Goal: Task Accomplishment & Management: Use online tool/utility

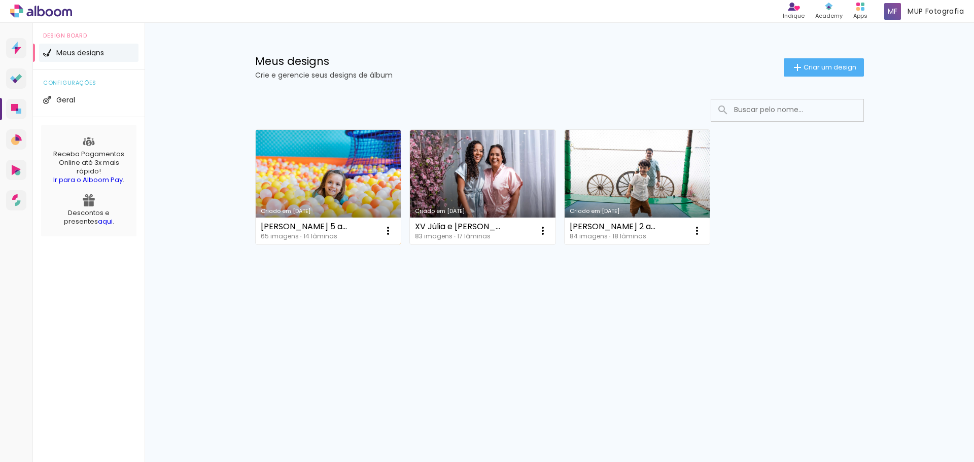
click at [348, 178] on link "Criado em [DATE]" at bounding box center [329, 187] width 146 height 115
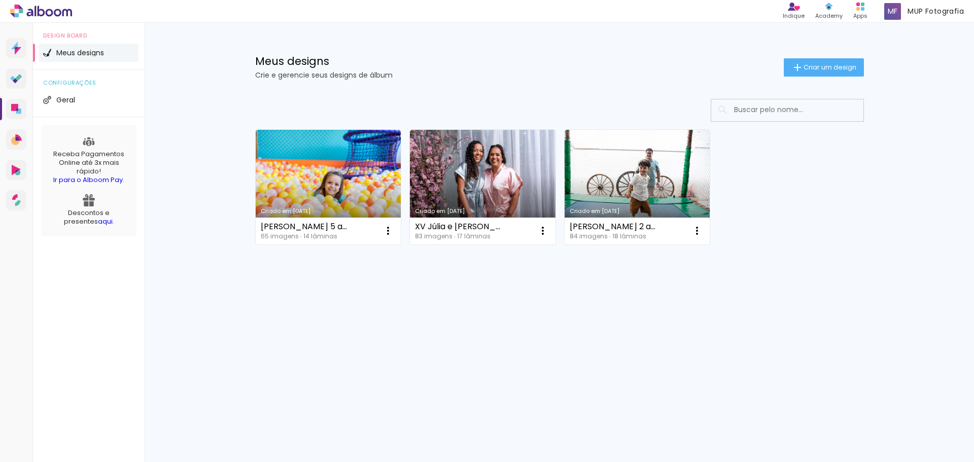
click at [794, 71] on iron-icon at bounding box center [798, 67] width 12 height 12
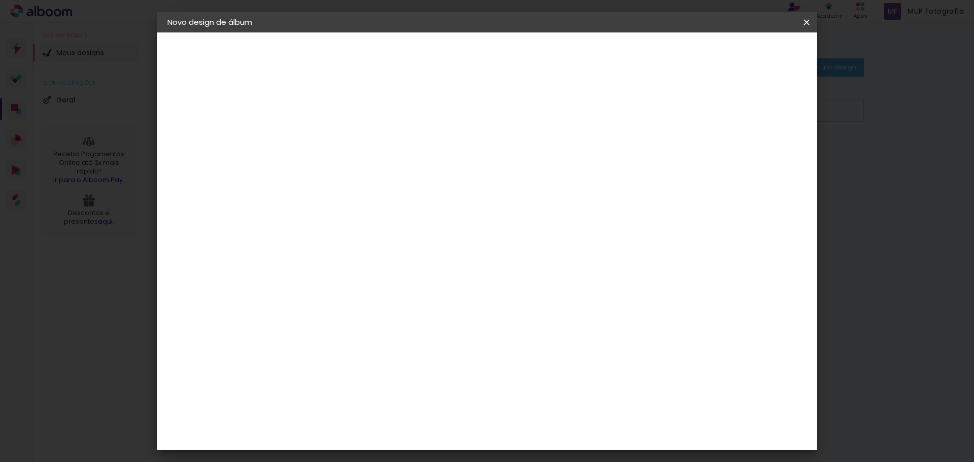
click at [333, 142] on input at bounding box center [333, 136] width 0 height 16
type input "Beck Nicolas"
type paper-input "Beck Nicolas"
click at [437, 61] on paper-button "Avançar" at bounding box center [413, 53] width 50 height 17
click at [411, 193] on input at bounding box center [359, 193] width 103 height 13
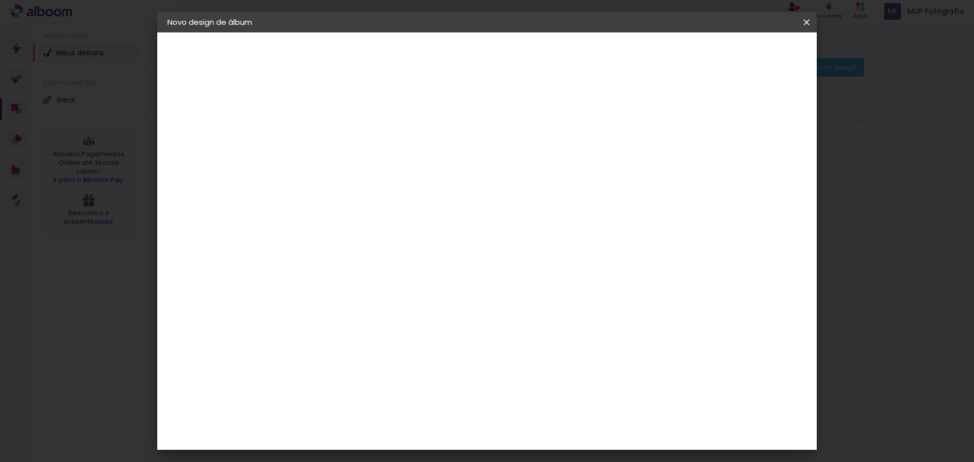
type input "go"
type paper-input "go"
click at [352, 232] on div "Go image" at bounding box center [339, 231] width 25 height 16
click at [0, 0] on slot "Avançar" at bounding box center [0, 0] width 0 height 0
click at [373, 169] on input "text" at bounding box center [353, 177] width 40 height 16
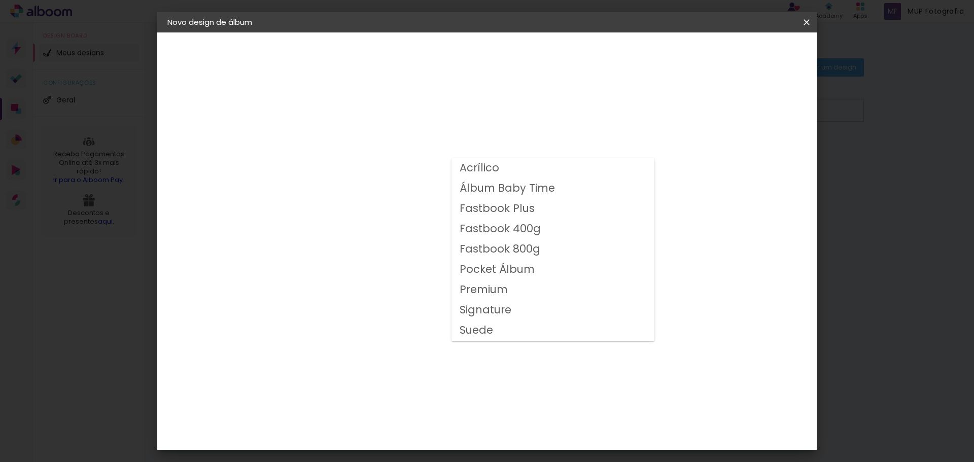
click at [0, 0] on slot "Fastbook 800g" at bounding box center [0, 0] width 0 height 0
type input "Fastbook 800g"
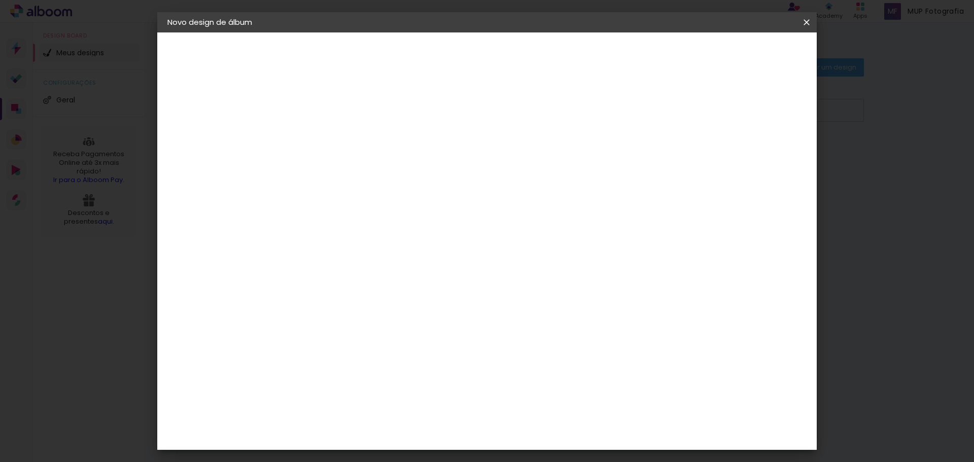
scroll to position [102, 0]
click at [402, 373] on span "25 × 25" at bounding box center [378, 386] width 47 height 27
click at [0, 0] on slot "Avançar" at bounding box center [0, 0] width 0 height 0
drag, startPoint x: 776, startPoint y: 51, endPoint x: 769, endPoint y: 57, distance: 9.0
click at [743, 51] on span "Iniciar design" at bounding box center [720, 53] width 46 height 7
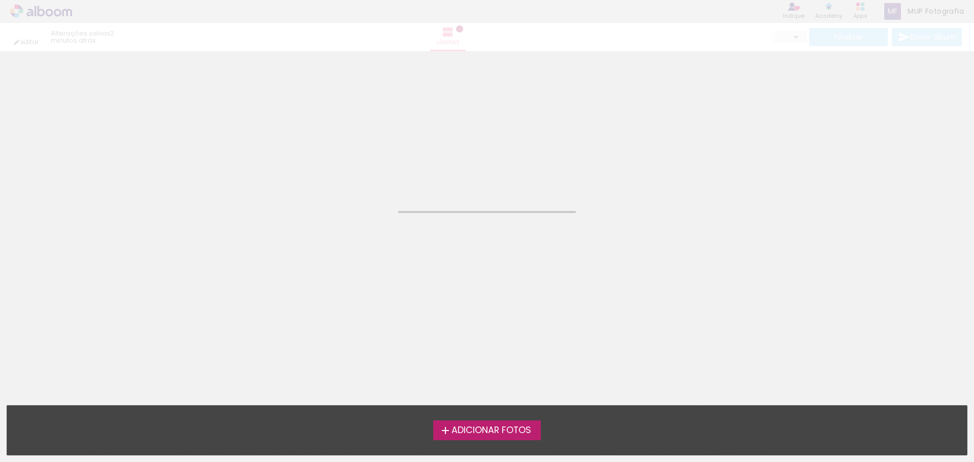
click at [478, 421] on label "Adicionar Fotos" at bounding box center [487, 430] width 108 height 19
click at [0, 0] on input "file" at bounding box center [0, 0] width 0 height 0
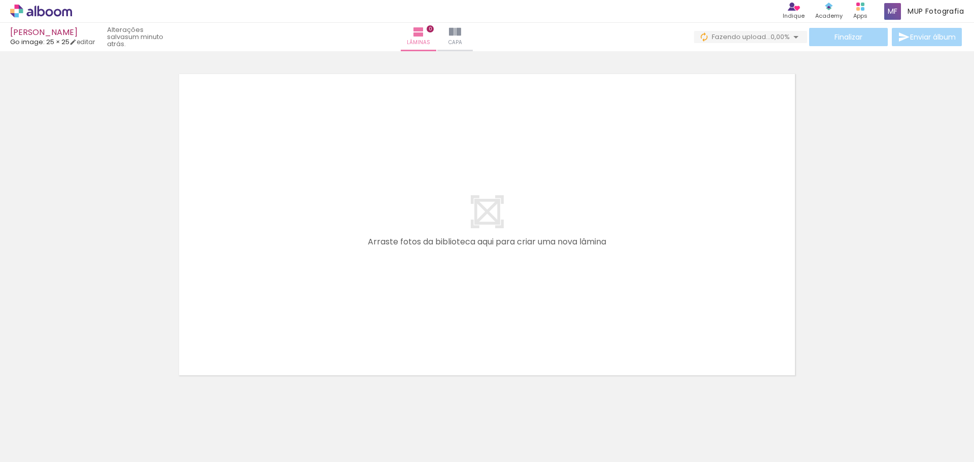
click at [16, 451] on iron-icon at bounding box center [15, 449] width 12 height 12
click at [0, 0] on input "file" at bounding box center [0, 0] width 0 height 0
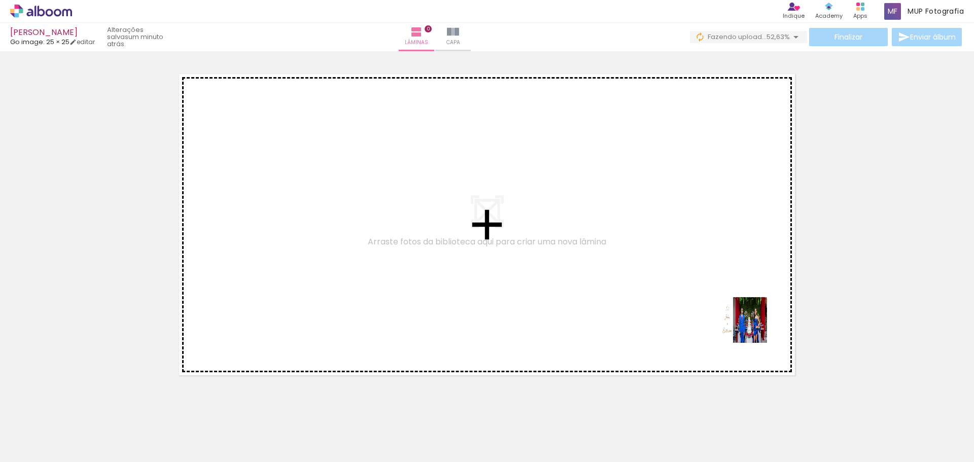
drag, startPoint x: 934, startPoint y: 427, endPoint x: 531, endPoint y: 274, distance: 431.1
click at [599, 277] on quentale-workspace at bounding box center [487, 231] width 974 height 462
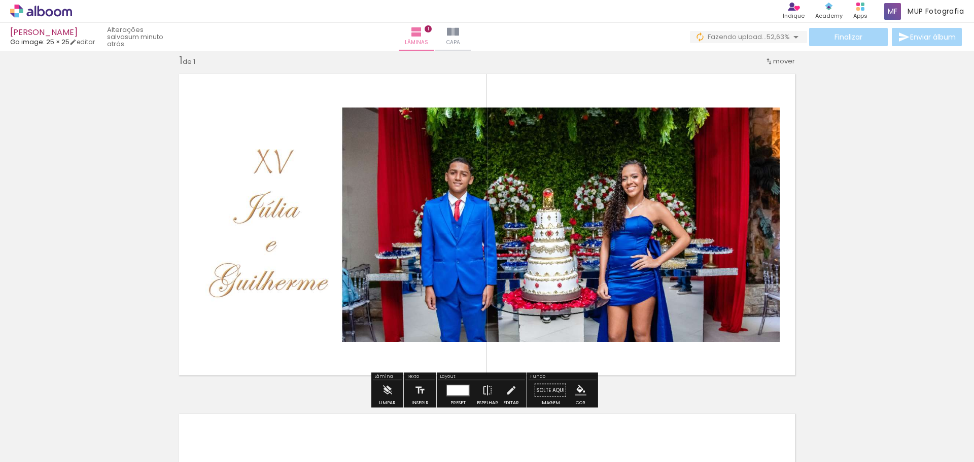
scroll to position [13, 0]
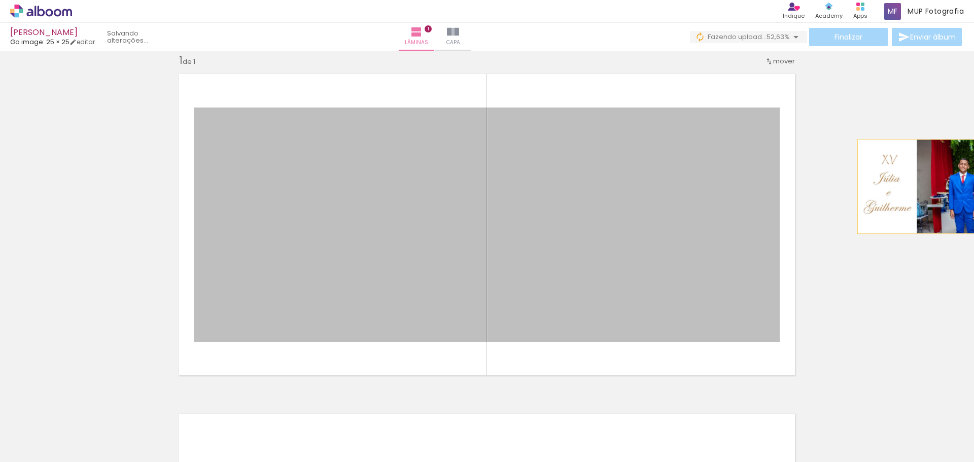
drag, startPoint x: 509, startPoint y: 222, endPoint x: 974, endPoint y: 185, distance: 466.9
click at [974, 185] on div "Inserir lâmina 1 de 1 Confirmar Cancelar" at bounding box center [487, 256] width 974 height 411
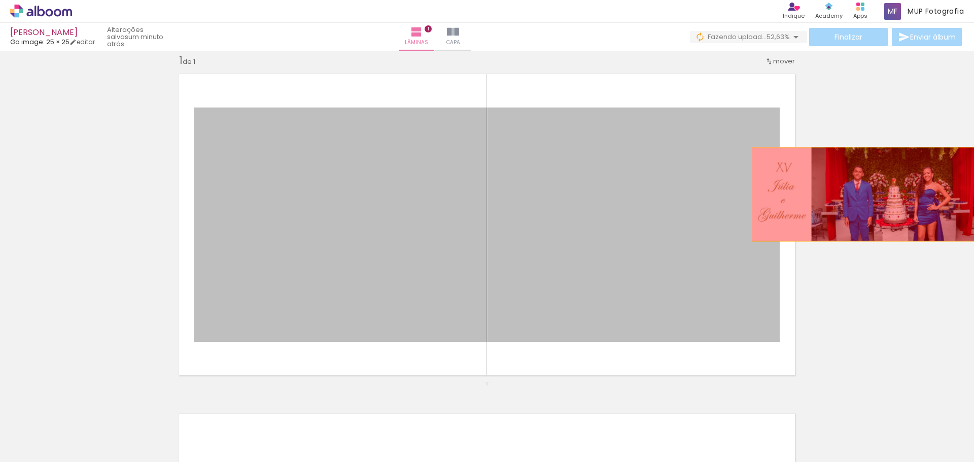
drag, startPoint x: 461, startPoint y: 213, endPoint x: 864, endPoint y: 196, distance: 403.8
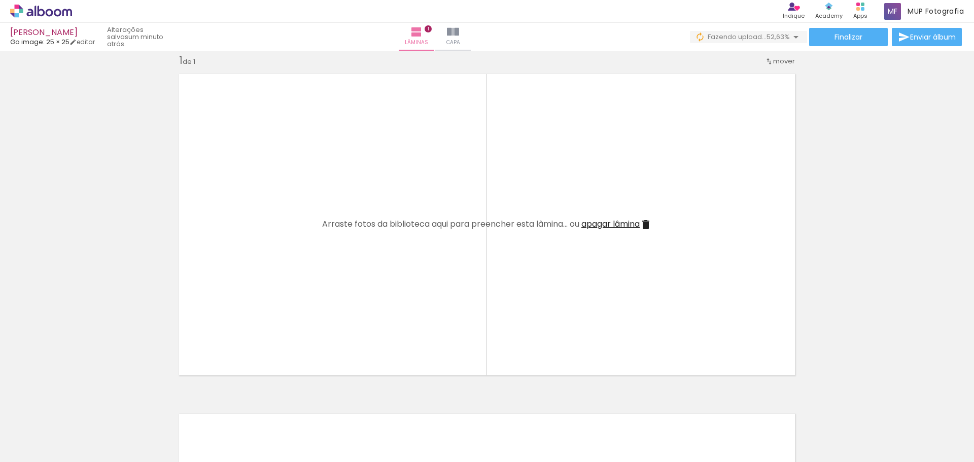
scroll to position [0, 0]
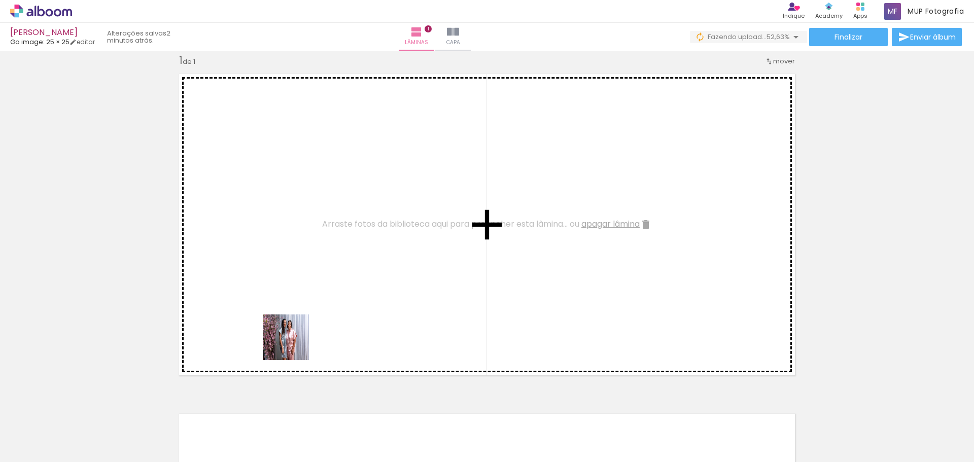
drag, startPoint x: 161, startPoint y: 407, endPoint x: 465, endPoint y: 228, distance: 352.2
click at [460, 233] on quentale-workspace at bounding box center [487, 231] width 974 height 462
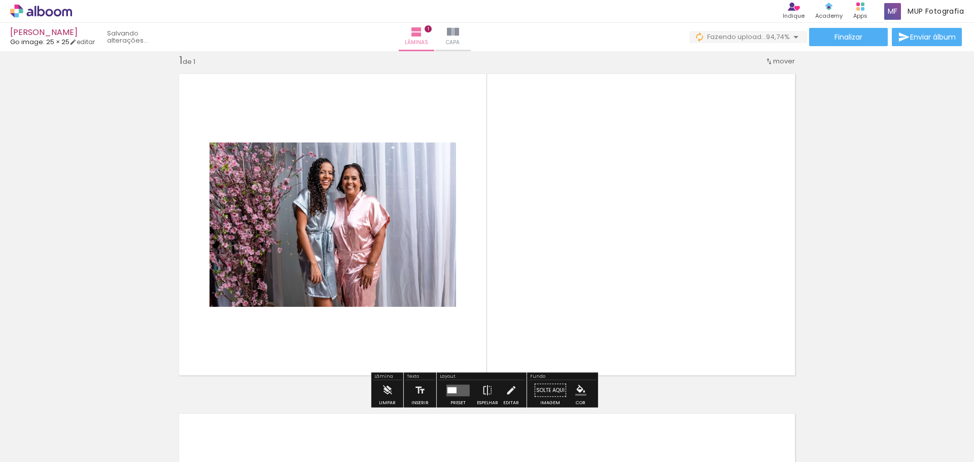
click at [457, 395] on quentale-layouter at bounding box center [458, 391] width 23 height 12
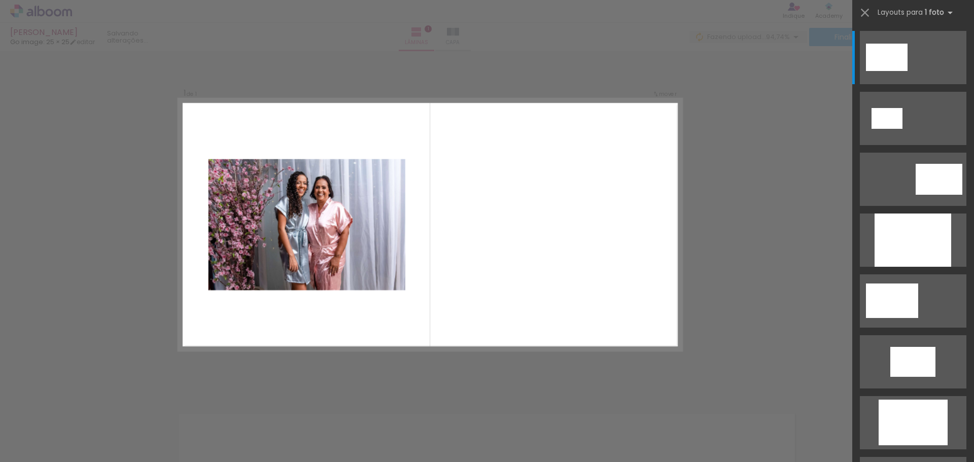
drag, startPoint x: 767, startPoint y: 264, endPoint x: 756, endPoint y: 262, distance: 10.8
click at [765, 264] on div "Confirmar Cancelar" at bounding box center [487, 390] width 974 height 704
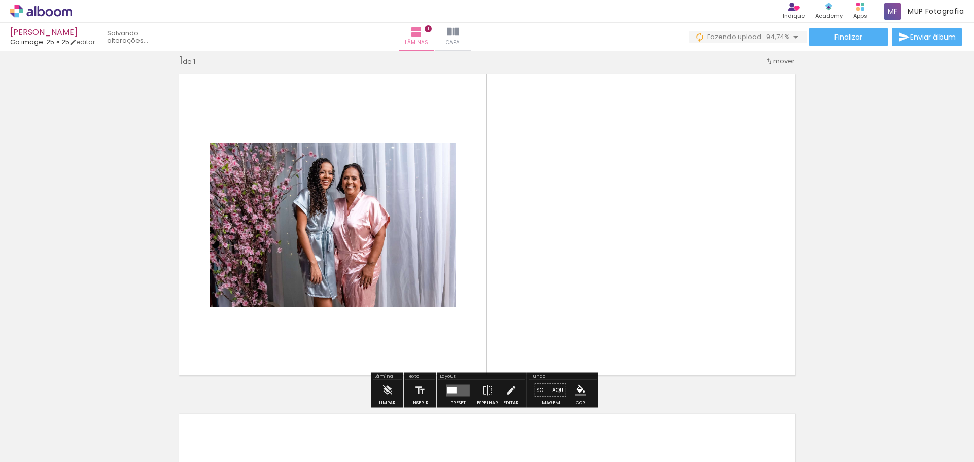
click at [456, 391] on quentale-layouter at bounding box center [458, 391] width 23 height 12
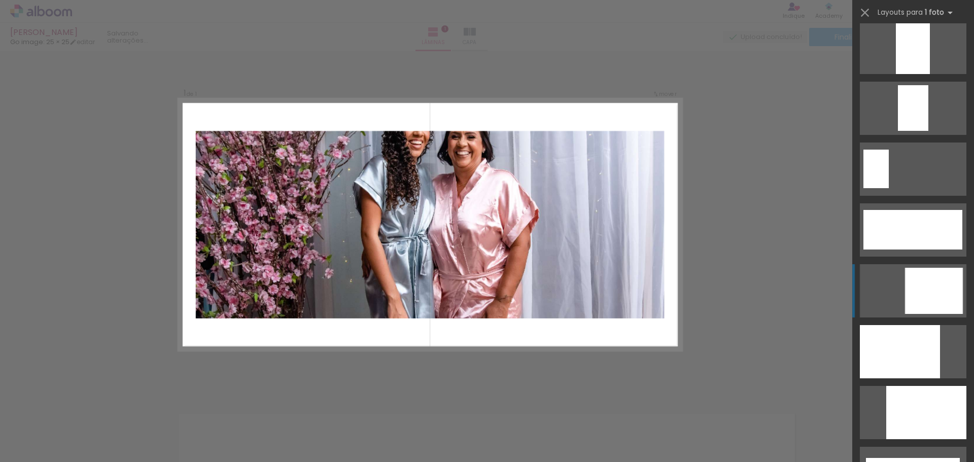
scroll to position [2436, 0]
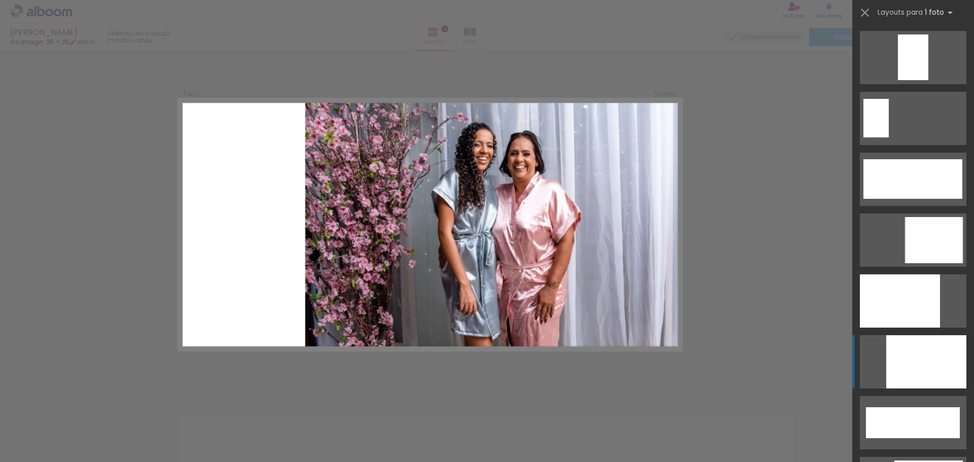
click at [920, 374] on div at bounding box center [927, 361] width 80 height 53
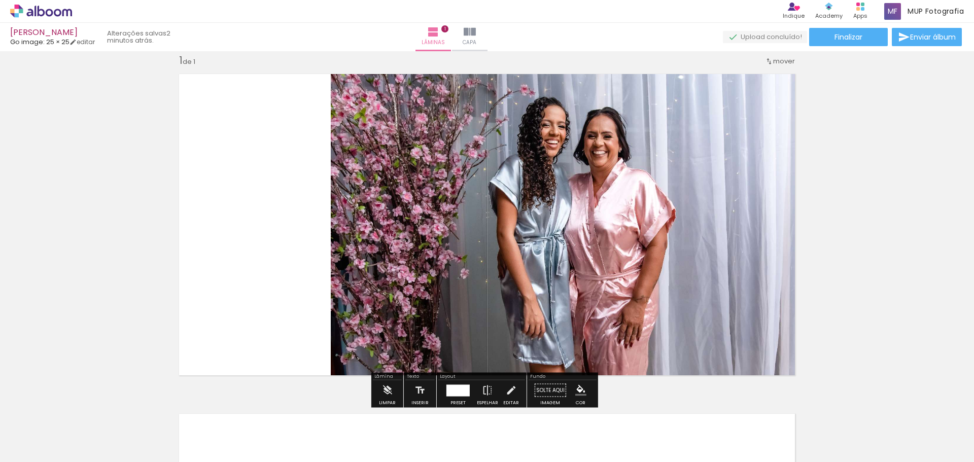
drag, startPoint x: 459, startPoint y: 388, endPoint x: 466, endPoint y: 386, distance: 6.9
click at [459, 388] on div at bounding box center [458, 391] width 23 height 12
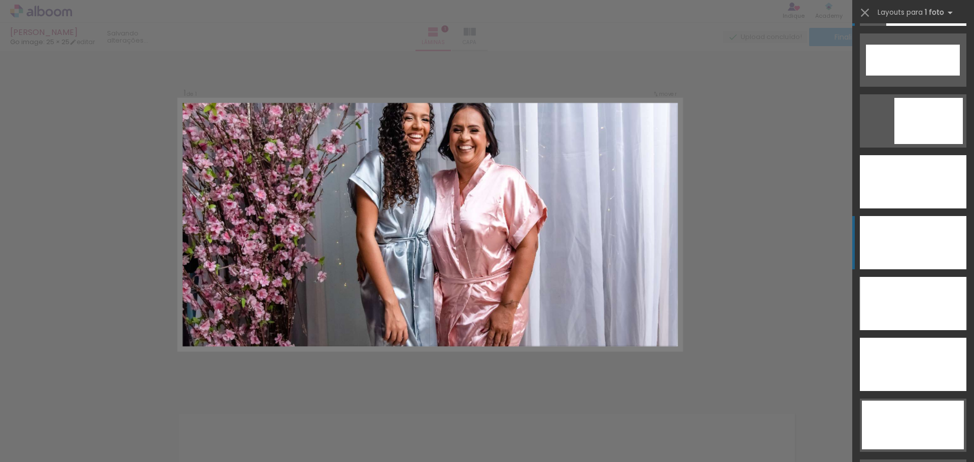
scroll to position [2748, 0]
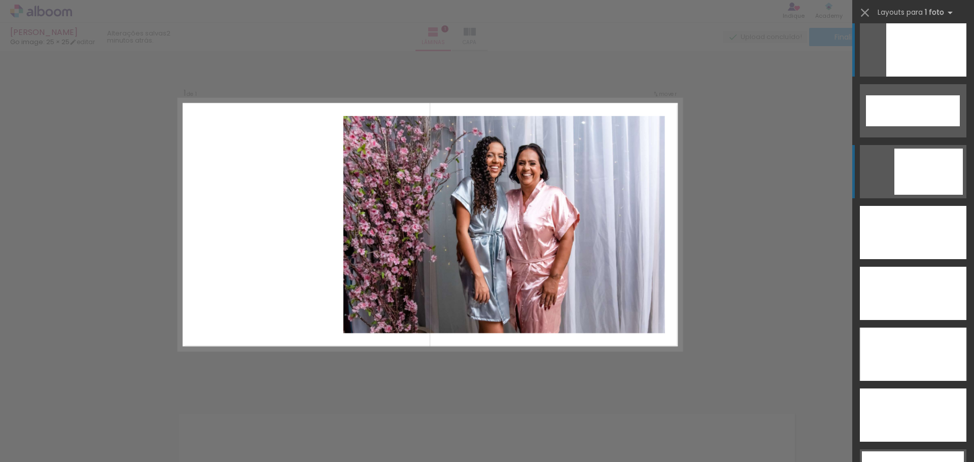
click at [918, 179] on div at bounding box center [929, 172] width 69 height 46
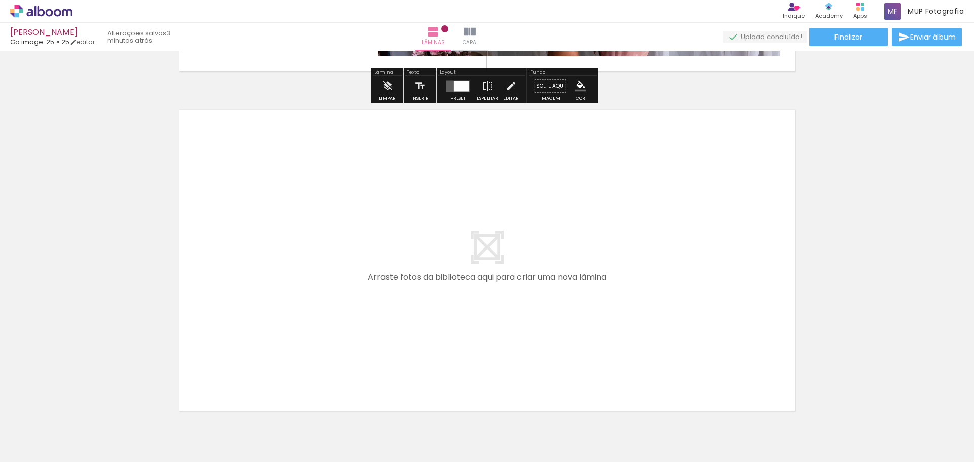
scroll to position [368, 0]
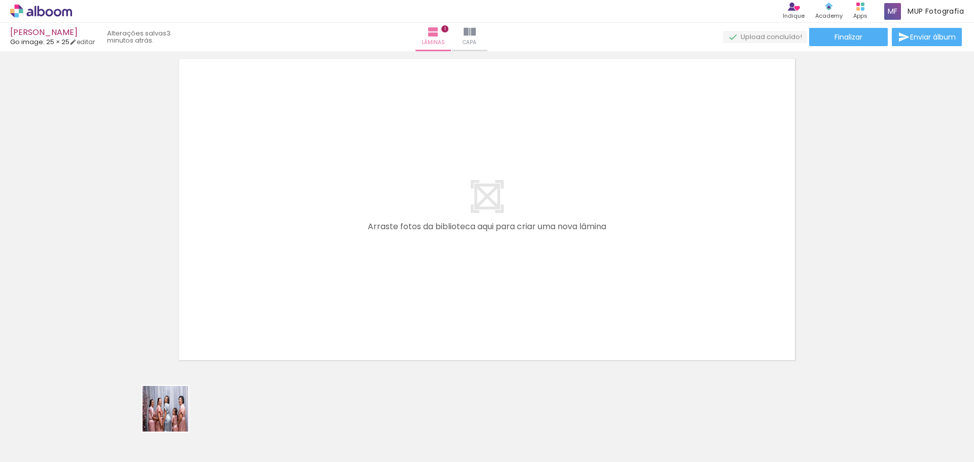
drag, startPoint x: 164, startPoint y: 431, endPoint x: 231, endPoint y: 374, distance: 87.8
click at [257, 266] on quentale-workspace at bounding box center [487, 231] width 974 height 462
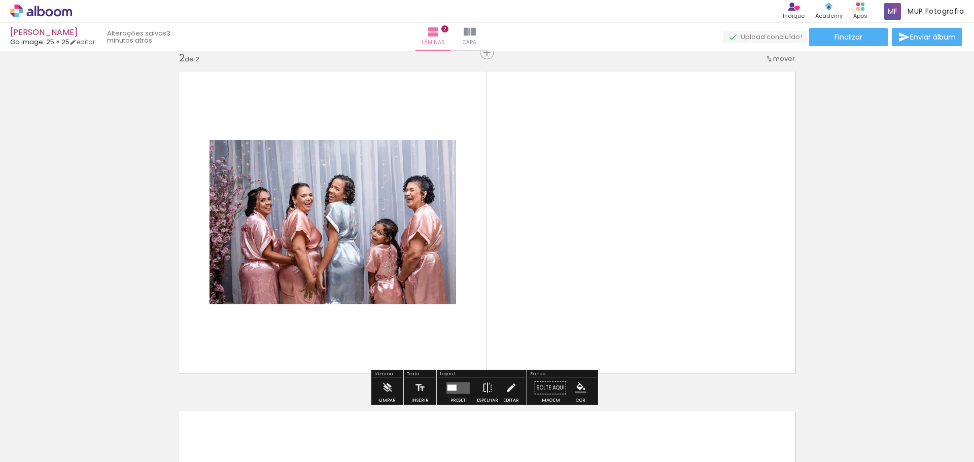
scroll to position [353, 0]
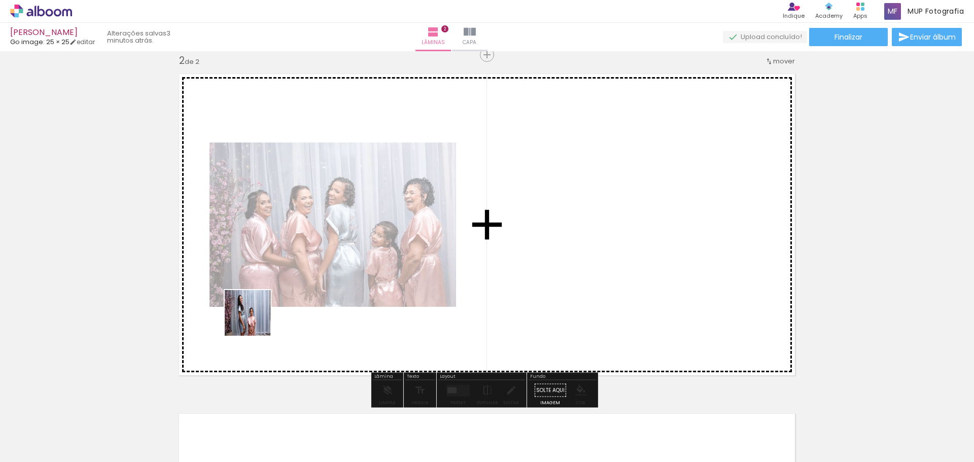
drag, startPoint x: 226, startPoint y: 433, endPoint x: 254, endPoint y: 398, distance: 44.4
click at [275, 288] on quentale-workspace at bounding box center [487, 231] width 974 height 462
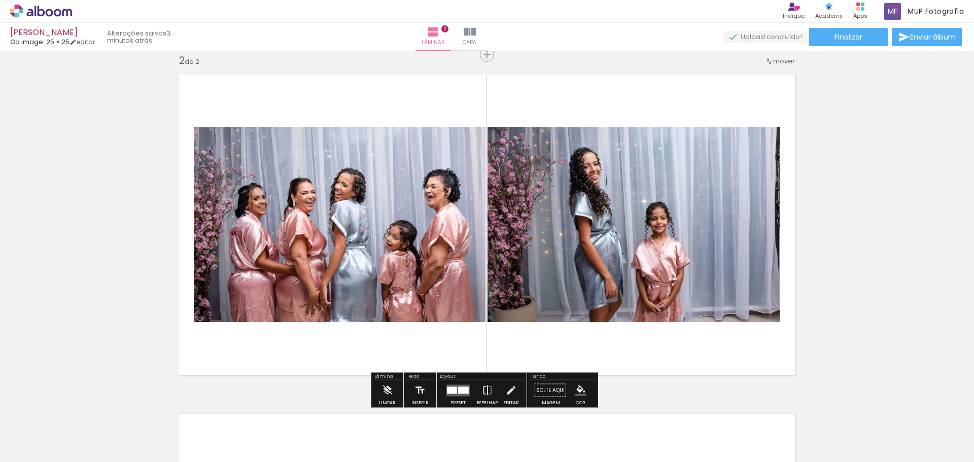
drag, startPoint x: 276, startPoint y: 412, endPoint x: 330, endPoint y: 277, distance: 146.0
click at [330, 277] on quentale-workspace at bounding box center [487, 231] width 974 height 462
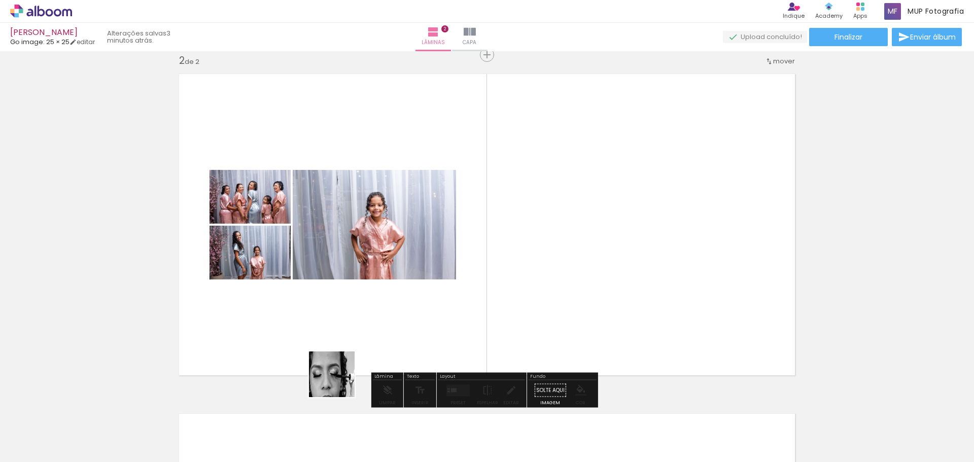
drag, startPoint x: 328, startPoint y: 428, endPoint x: 377, endPoint y: 390, distance: 62.1
click at [376, 256] on quentale-workspace at bounding box center [487, 231] width 974 height 462
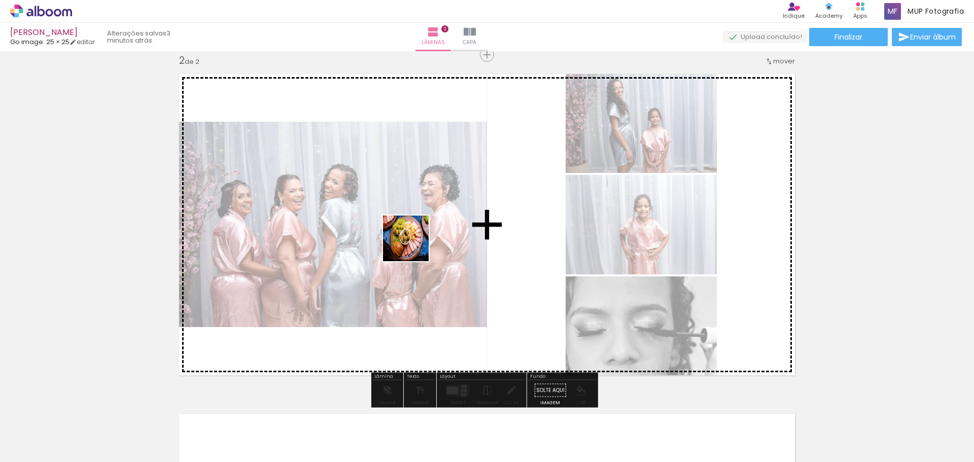
drag, startPoint x: 397, startPoint y: 376, endPoint x: 474, endPoint y: 395, distance: 79.0
click at [425, 226] on quentale-workspace at bounding box center [487, 231] width 974 height 462
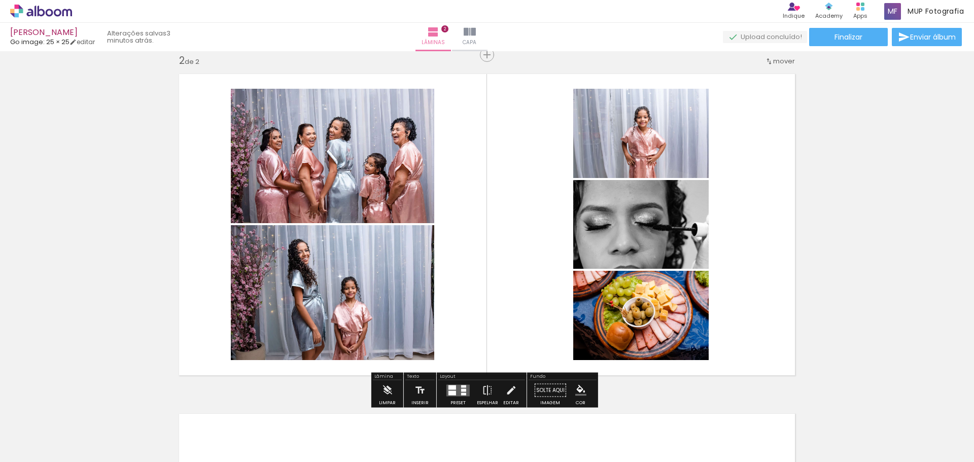
drag, startPoint x: 446, startPoint y: 436, endPoint x: 524, endPoint y: 307, distance: 151.2
click at [510, 261] on quentale-workspace at bounding box center [487, 231] width 974 height 462
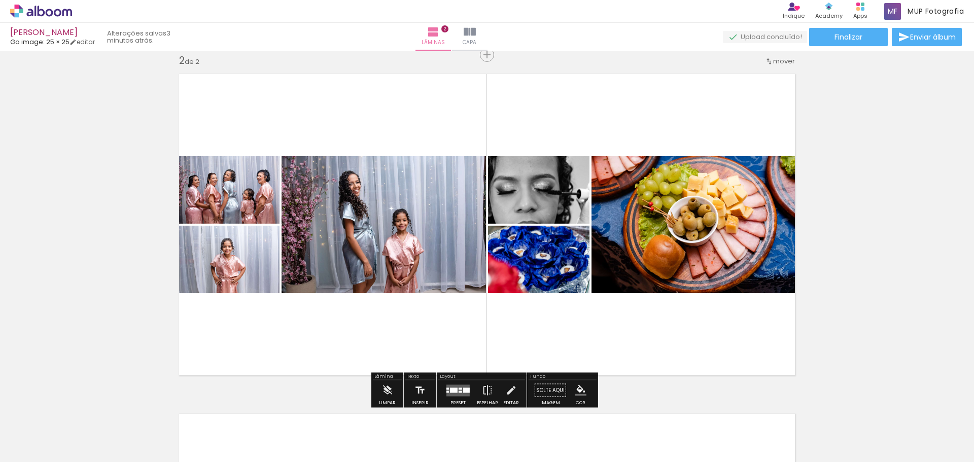
click at [459, 388] on div at bounding box center [461, 389] width 4 height 2
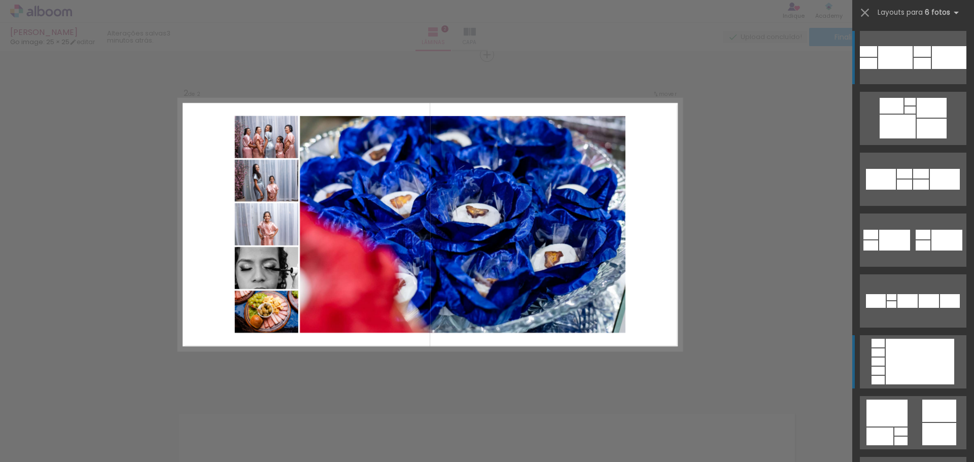
scroll to position [51, 0]
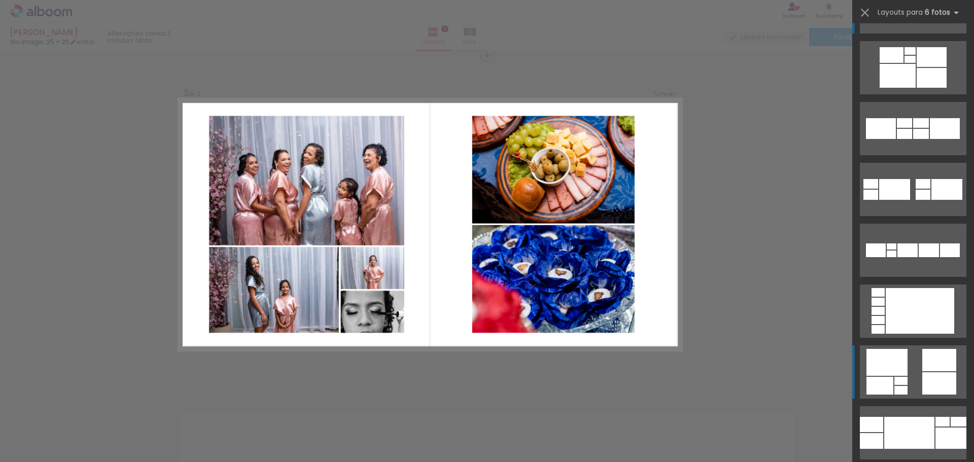
click at [905, 357] on quentale-layouter at bounding box center [913, 372] width 107 height 53
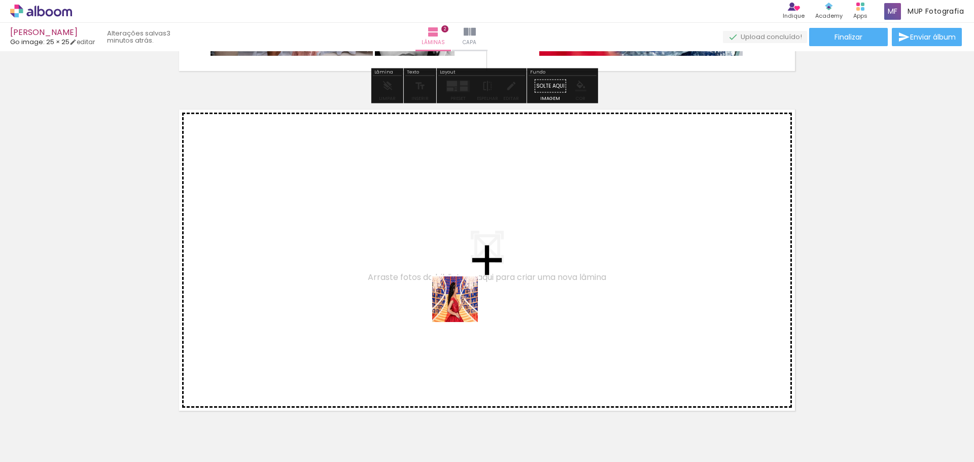
drag, startPoint x: 506, startPoint y: 427, endPoint x: 463, endPoint y: 278, distance: 155.2
click at [463, 278] on quentale-workspace at bounding box center [487, 231] width 974 height 462
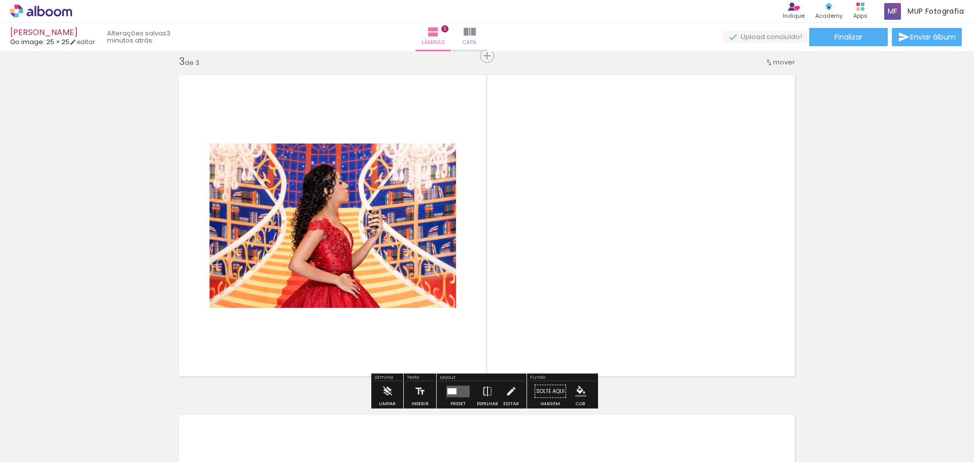
scroll to position [693, 0]
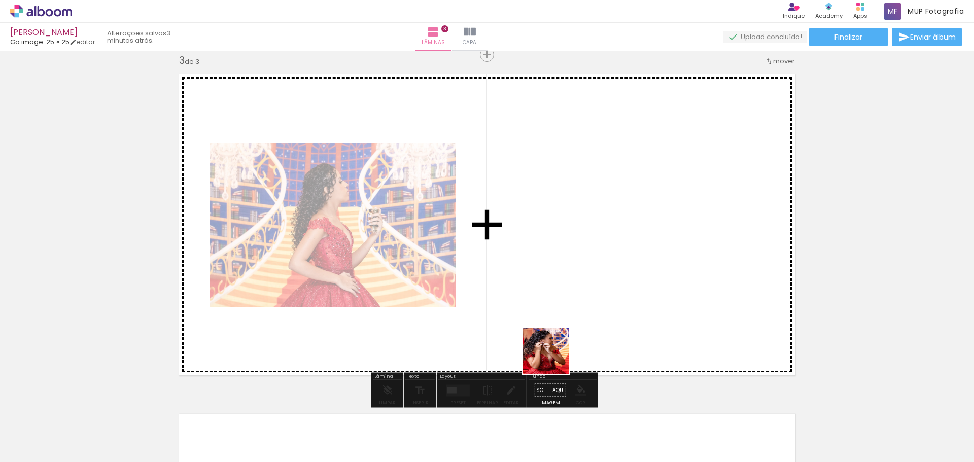
drag, startPoint x: 556, startPoint y: 421, endPoint x: 597, endPoint y: 403, distance: 44.6
click at [555, 344] on quentale-workspace at bounding box center [487, 231] width 974 height 462
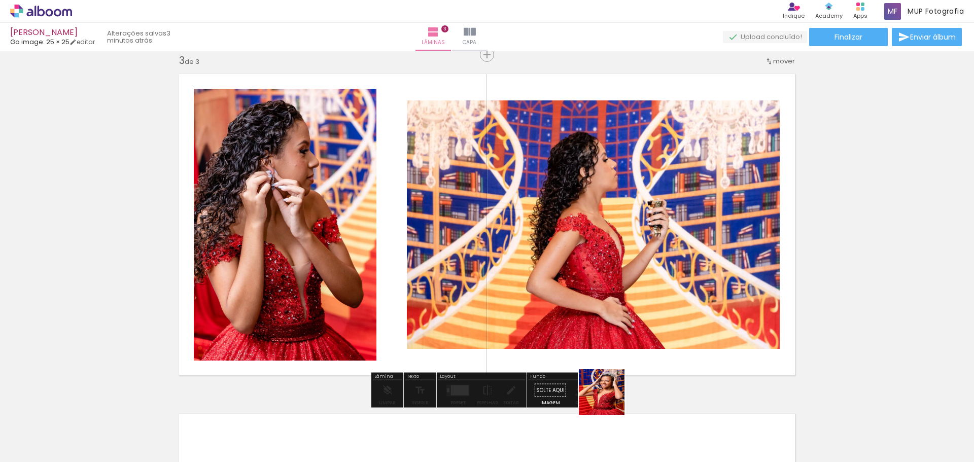
drag, startPoint x: 610, startPoint y: 400, endPoint x: 678, endPoint y: 418, distance: 70.3
click at [598, 289] on quentale-workspace at bounding box center [487, 231] width 974 height 462
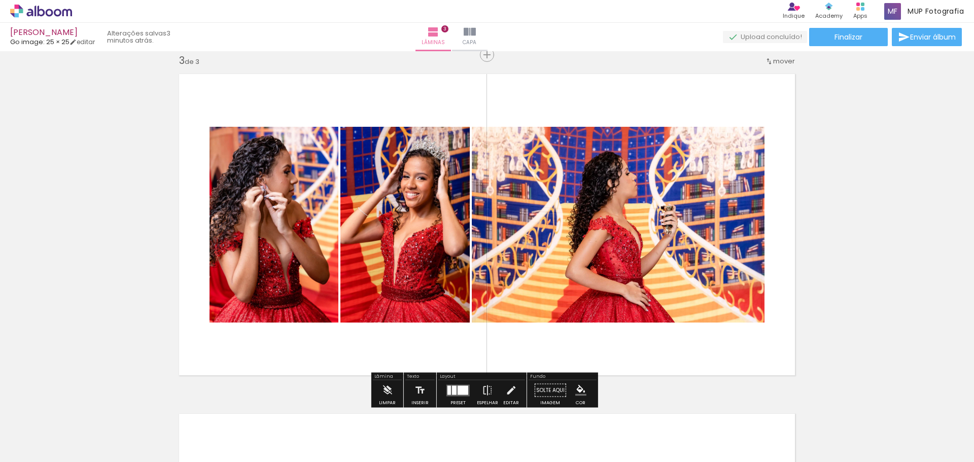
drag, startPoint x: 679, startPoint y: 425, endPoint x: 724, endPoint y: 387, distance: 58.4
click at [603, 252] on quentale-workspace at bounding box center [487, 231] width 974 height 462
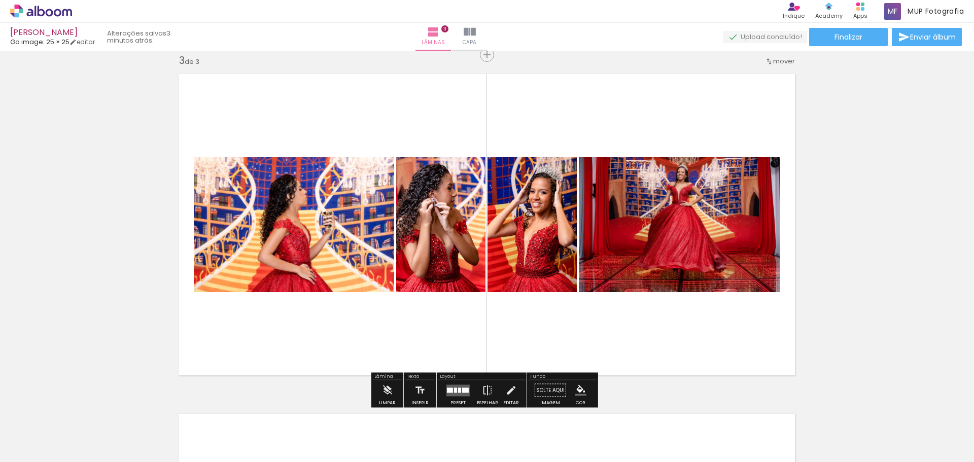
drag, startPoint x: 669, startPoint y: 314, endPoint x: 755, endPoint y: 375, distance: 105.1
click at [660, 292] on quentale-workspace at bounding box center [487, 231] width 974 height 462
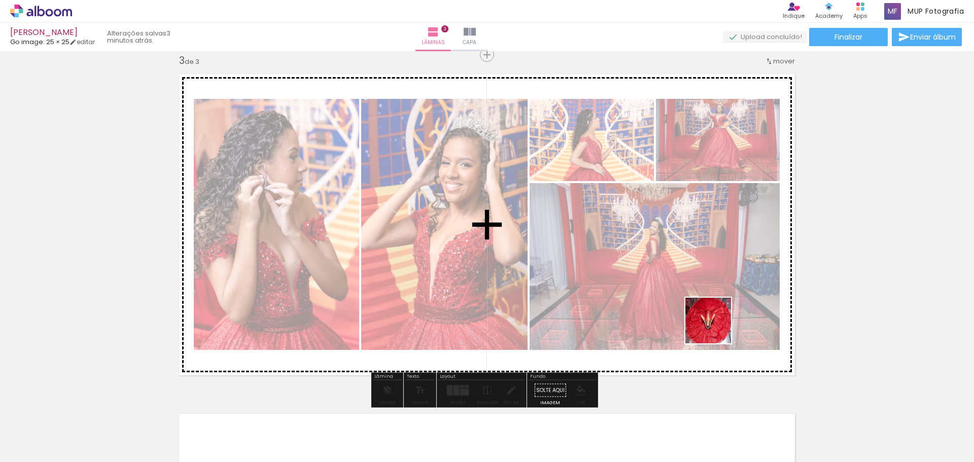
drag, startPoint x: 758, startPoint y: 380, endPoint x: 781, endPoint y: 371, distance: 24.4
click at [688, 289] on quentale-workspace at bounding box center [487, 231] width 974 height 462
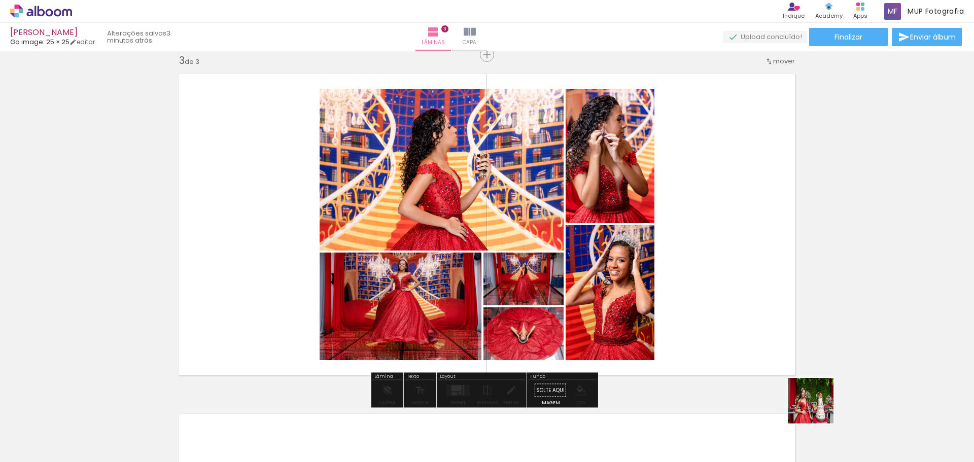
drag, startPoint x: 853, startPoint y: 425, endPoint x: 609, endPoint y: 245, distance: 303.7
click at [601, 228] on quentale-workspace at bounding box center [487, 231] width 974 height 462
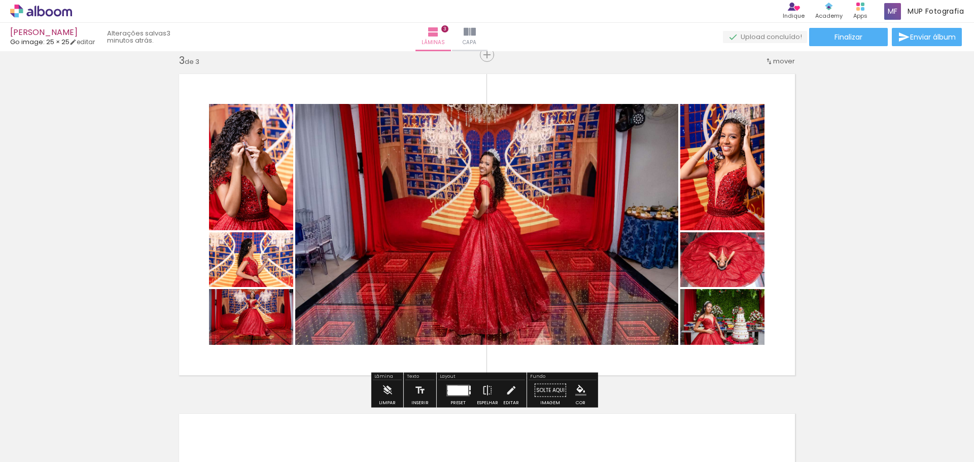
drag, startPoint x: 460, startPoint y: 388, endPoint x: 465, endPoint y: 385, distance: 6.6
click at [460, 388] on div at bounding box center [458, 391] width 20 height 10
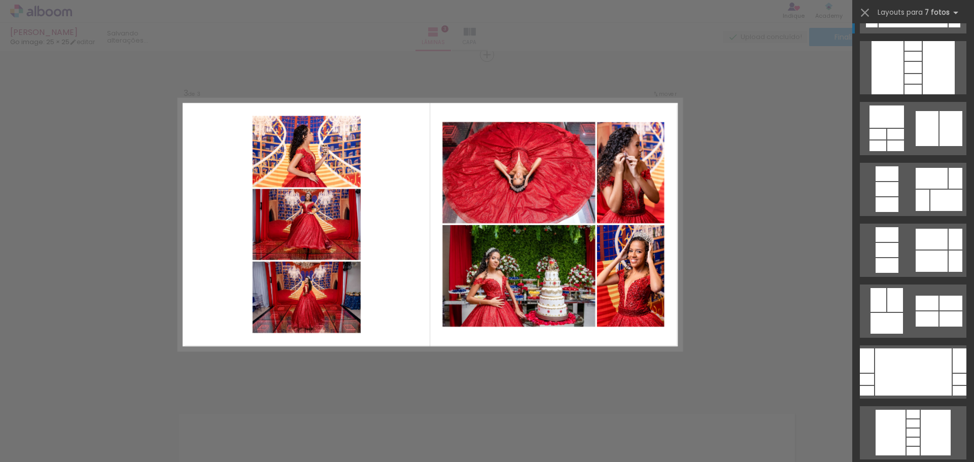
scroll to position [102, 0]
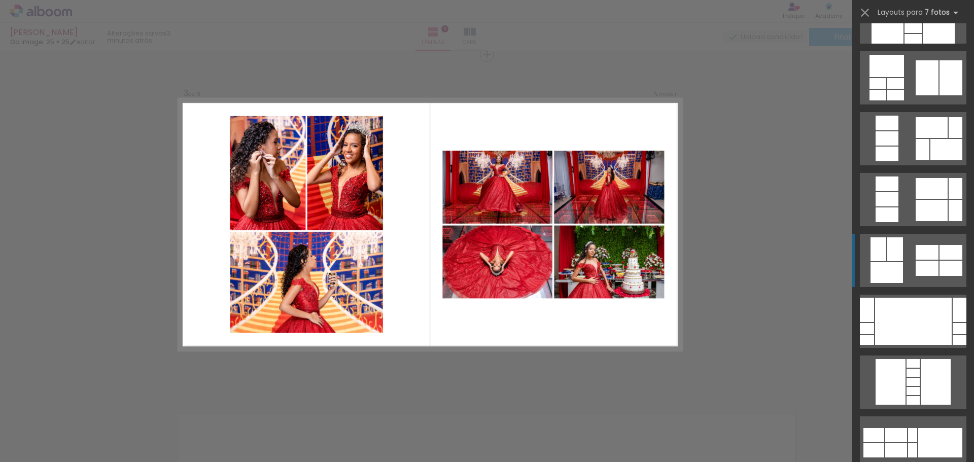
click at [924, 265] on div at bounding box center [927, 268] width 23 height 15
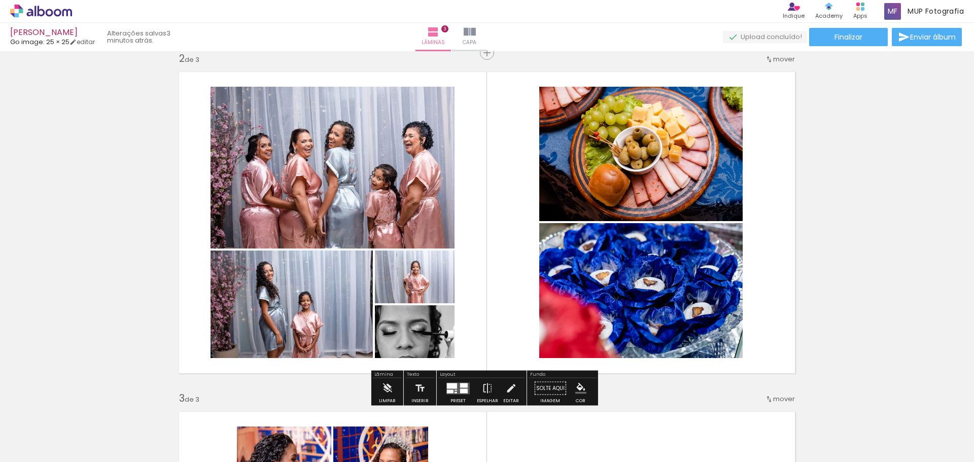
scroll to position [457, 0]
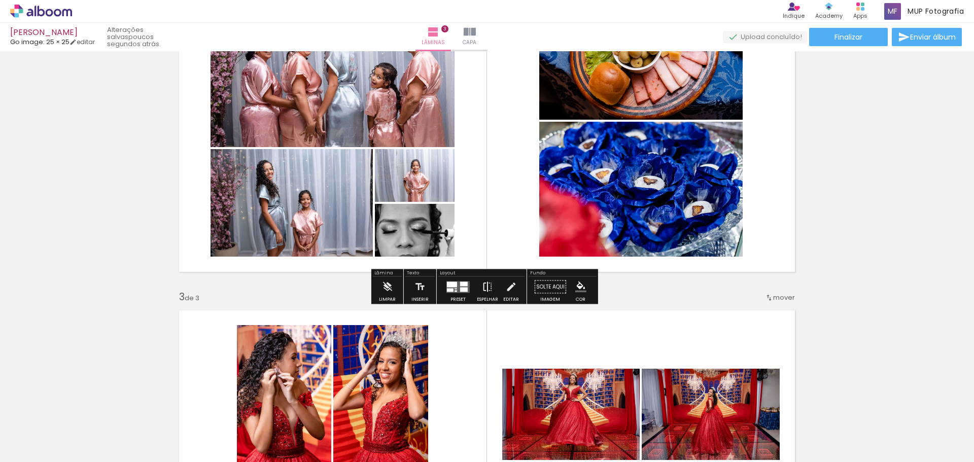
click at [484, 286] on iron-icon at bounding box center [487, 287] width 11 height 20
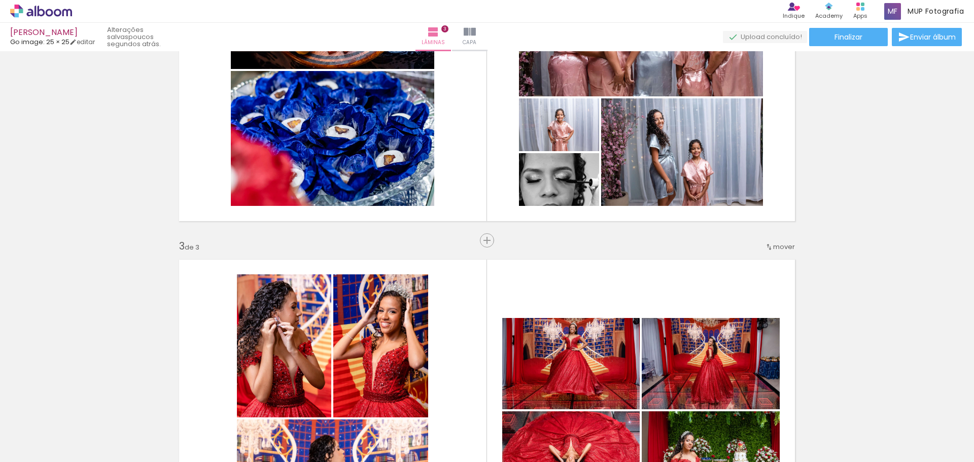
scroll to position [406, 0]
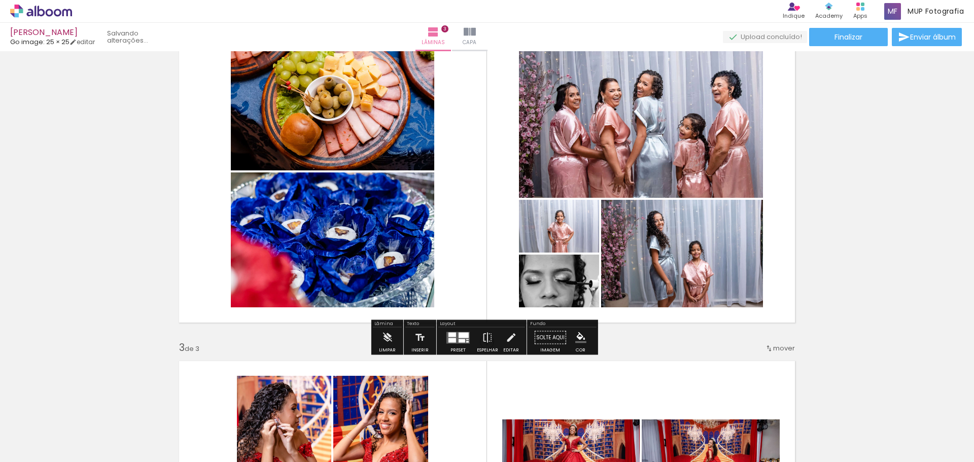
drag, startPoint x: 457, startPoint y: 342, endPoint x: 515, endPoint y: 331, distance: 58.8
click at [459, 341] on div at bounding box center [462, 341] width 7 height 4
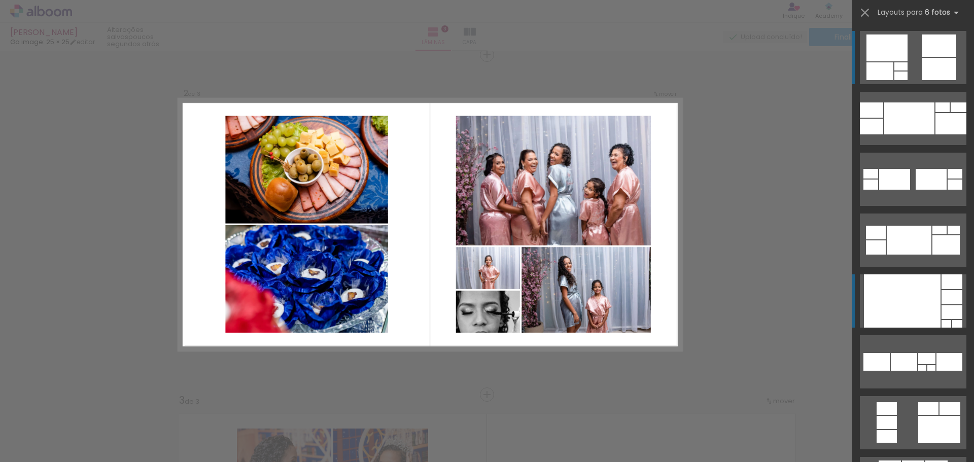
scroll to position [416, 0]
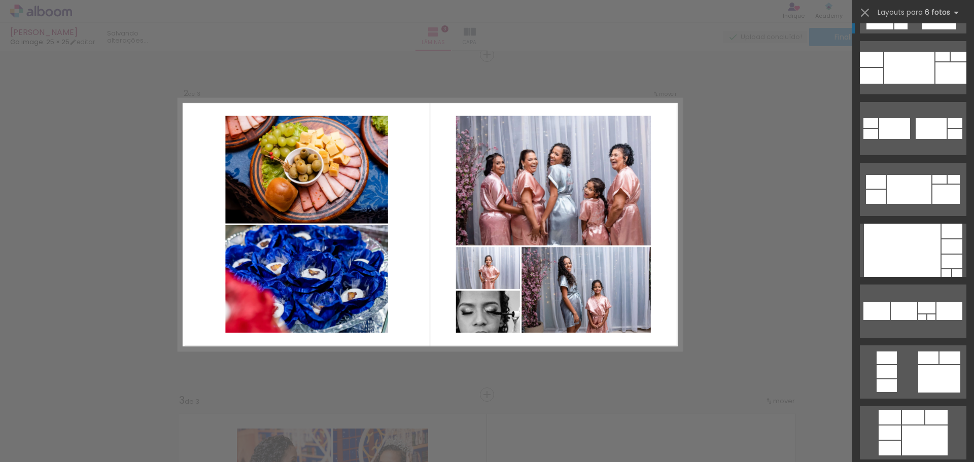
click at [731, 166] on div "Confirmar Cancelar" at bounding box center [487, 390] width 974 height 1384
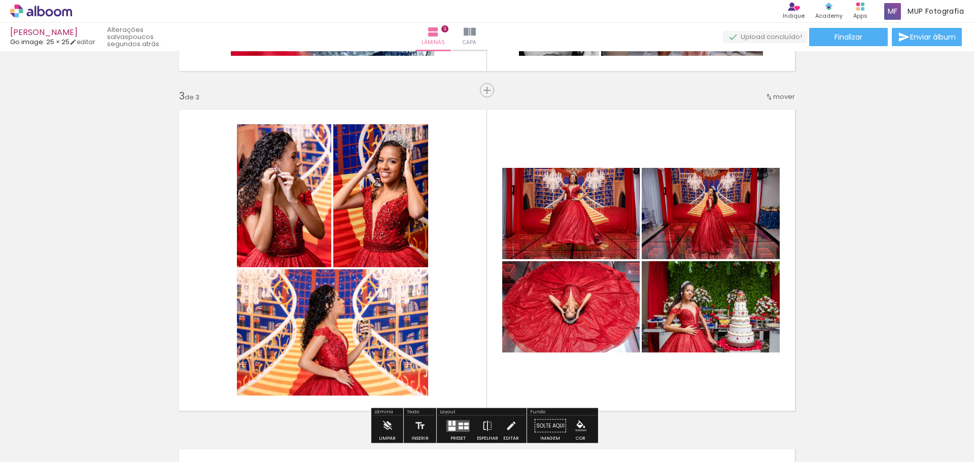
scroll to position [708, 0]
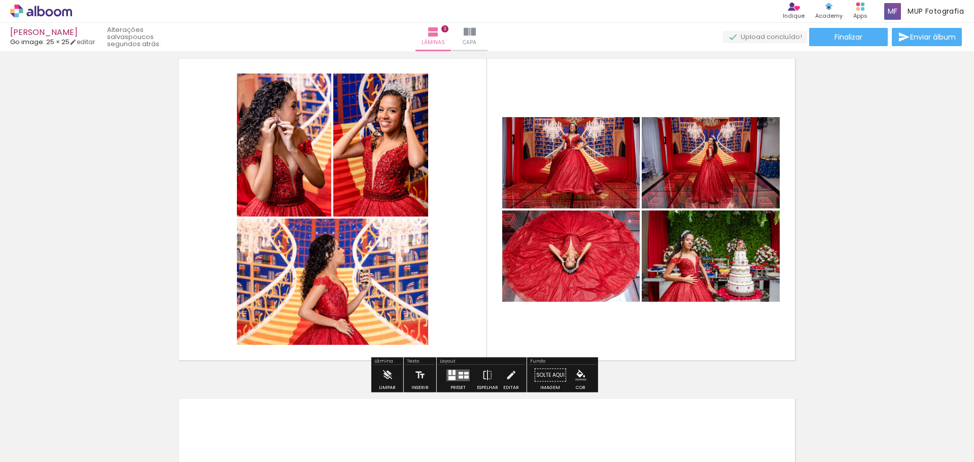
drag, startPoint x: 448, startPoint y: 378, endPoint x: 476, endPoint y: 366, distance: 30.3
click at [449, 378] on div at bounding box center [452, 378] width 7 height 4
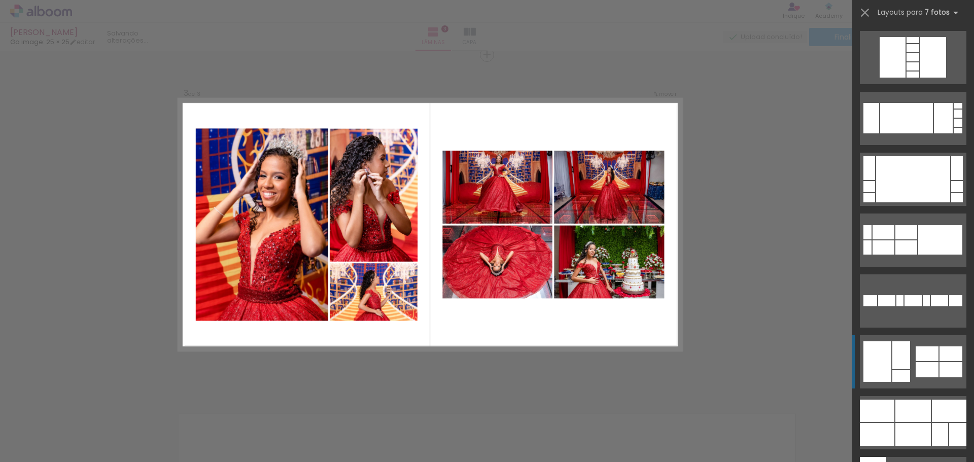
scroll to position [660, 0]
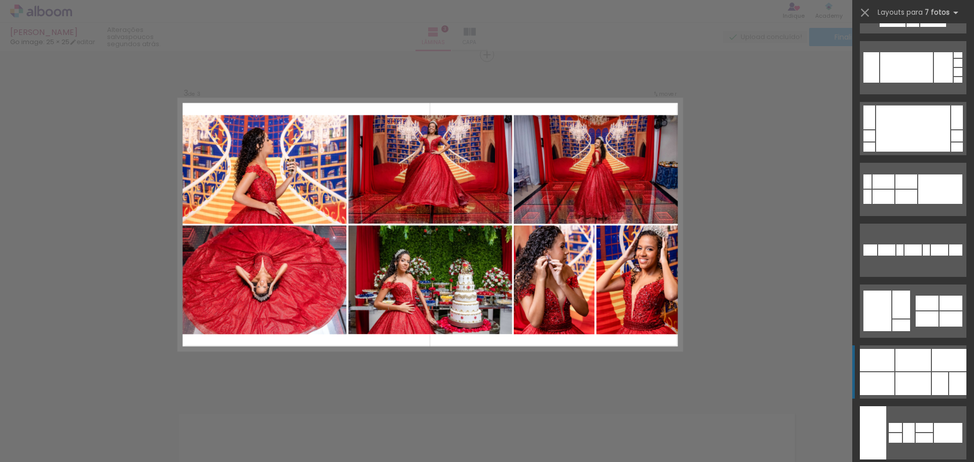
click at [912, 381] on div at bounding box center [914, 384] width 36 height 23
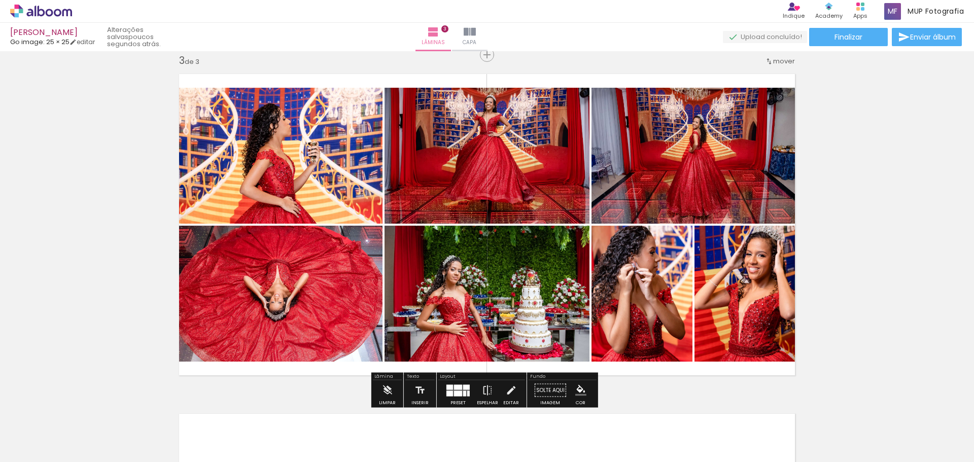
scroll to position [744, 0]
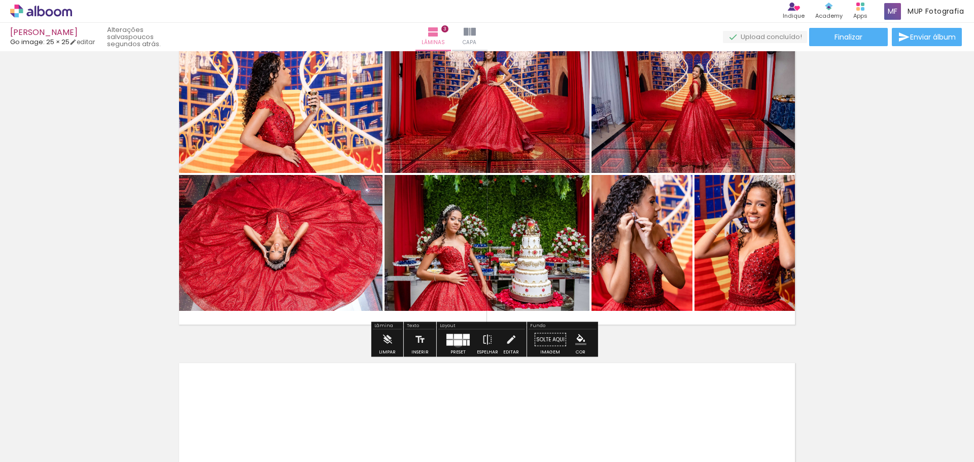
drag, startPoint x: 457, startPoint y: 341, endPoint x: 464, endPoint y: 337, distance: 8.6
click at [458, 340] on div at bounding box center [458, 343] width 8 height 6
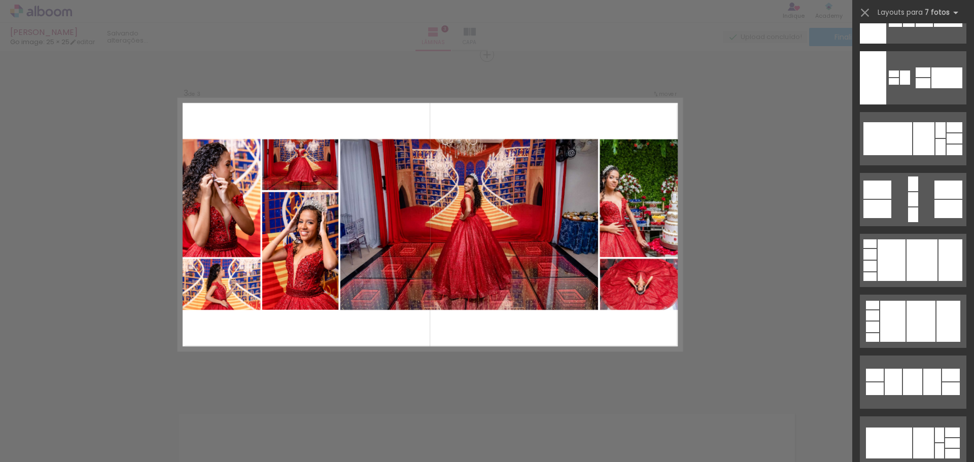
scroll to position [1228, 0]
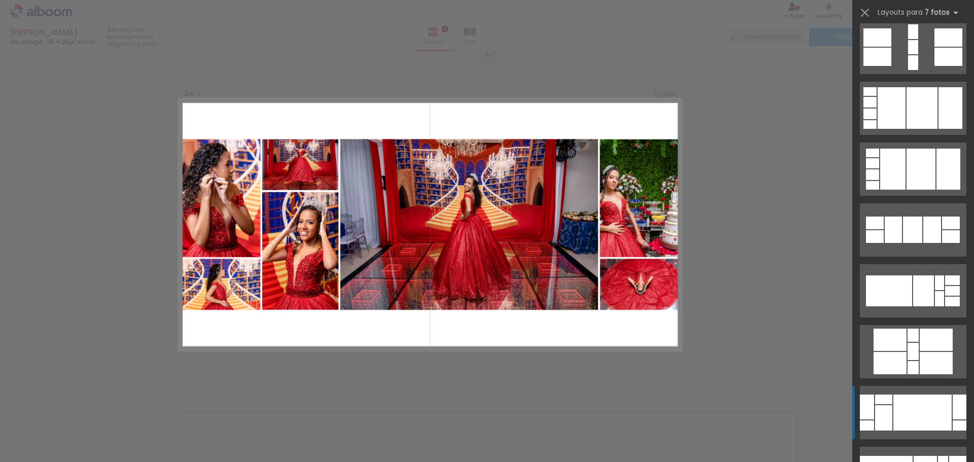
click at [905, 403] on div at bounding box center [923, 413] width 58 height 36
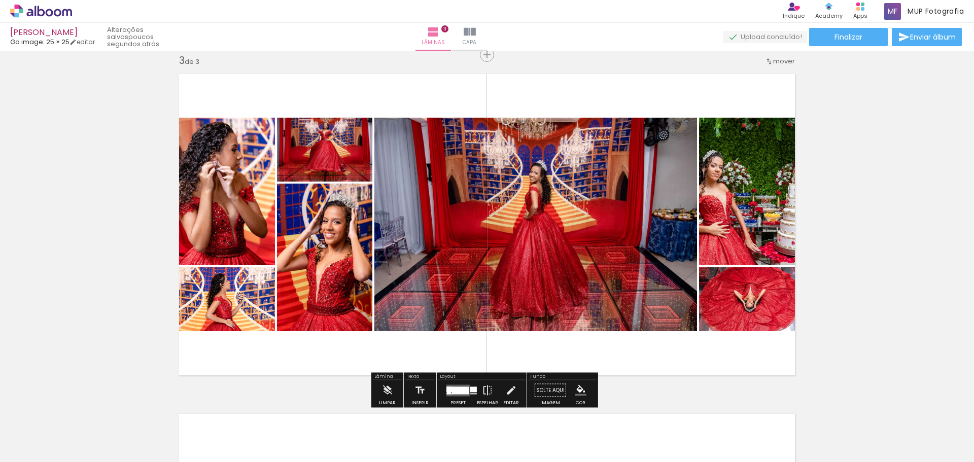
drag, startPoint x: 448, startPoint y: 388, endPoint x: 628, endPoint y: 366, distance: 181.4
click at [0, 0] on slot at bounding box center [0, 0] width 0 height 0
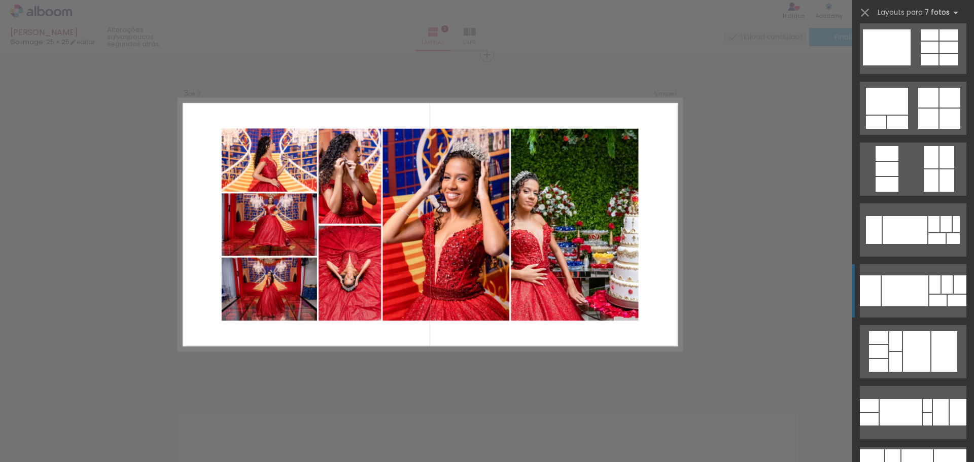
scroll to position [4425, 0]
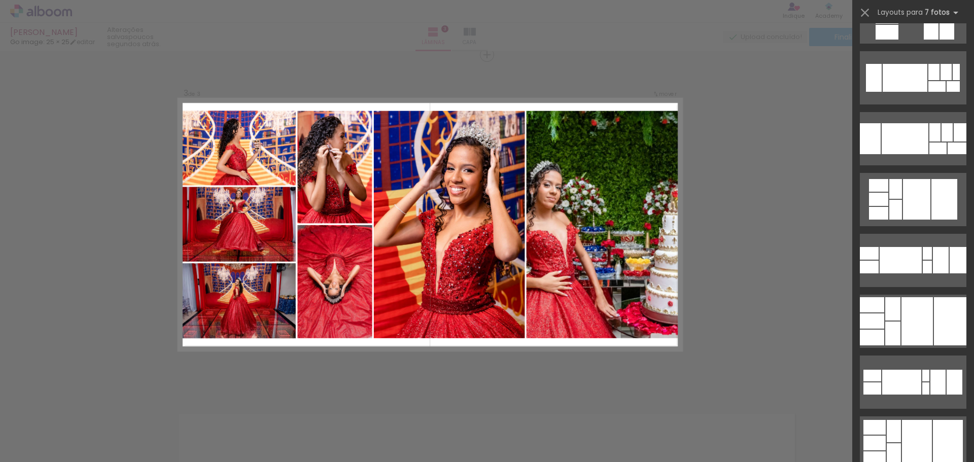
drag, startPoint x: 794, startPoint y: 140, endPoint x: 878, endPoint y: 0, distance: 162.8
click at [794, 140] on div "Confirmar Cancelar" at bounding box center [487, 50] width 974 height 1384
